Goal: Navigation & Orientation: Go to known website

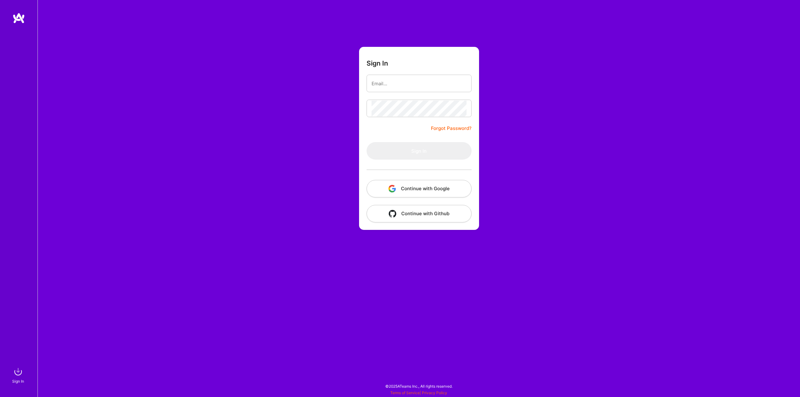
click at [159, 235] on div "Sign In Forgot Password? Sign In Continue with Google Continue with Github" at bounding box center [419, 198] width 763 height 397
click at [228, 188] on div "Sign In Forgot Password? Sign In Continue with Google Continue with Github" at bounding box center [419, 198] width 763 height 397
drag, startPoint x: 278, startPoint y: 160, endPoint x: 328, endPoint y: 107, distance: 73.0
click at [278, 159] on div "Sign In Forgot Password? Sign In Continue with Google Continue with Github" at bounding box center [419, 198] width 763 height 397
click at [415, 188] on button "Continue with Google" at bounding box center [419, 189] width 105 height 18
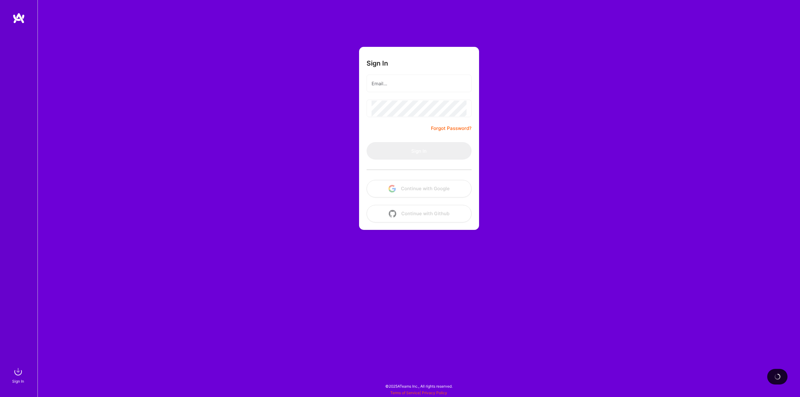
click at [548, 197] on div "Sign In Forgot Password? Sign In Continue with Google Continue with Github" at bounding box center [419, 198] width 763 height 397
click at [416, 303] on div "Sign In Forgot Password? Sign In Continue with Google Continue with Github" at bounding box center [419, 198] width 763 height 397
click at [255, 162] on div "Sign In Forgot Password? Sign In Continue with Google Continue with Github" at bounding box center [419, 198] width 763 height 397
click at [564, 148] on div "Sign In Forgot Password? Sign In Continue with Google Continue with Github" at bounding box center [419, 198] width 763 height 397
drag, startPoint x: 530, startPoint y: 397, endPoint x: 559, endPoint y: 328, distance: 74.4
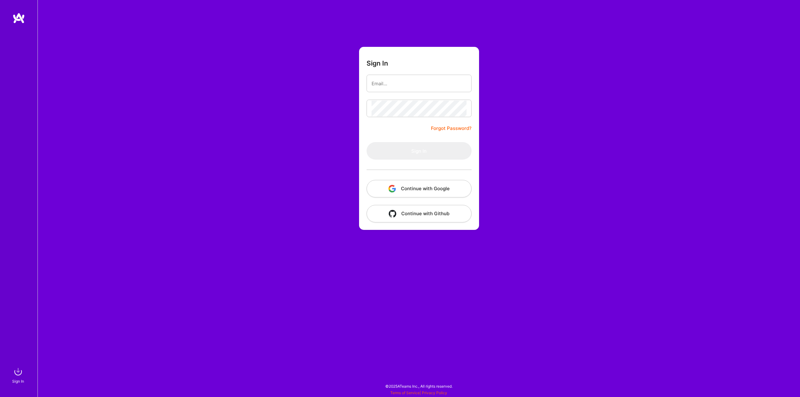
click at [559, 330] on div "Sign In Forgot Password? Sign In Continue with Google Continue with Github" at bounding box center [419, 198] width 763 height 397
click at [416, 188] on button "Continue with Google" at bounding box center [419, 189] width 105 height 18
